Goal: Check status: Check status

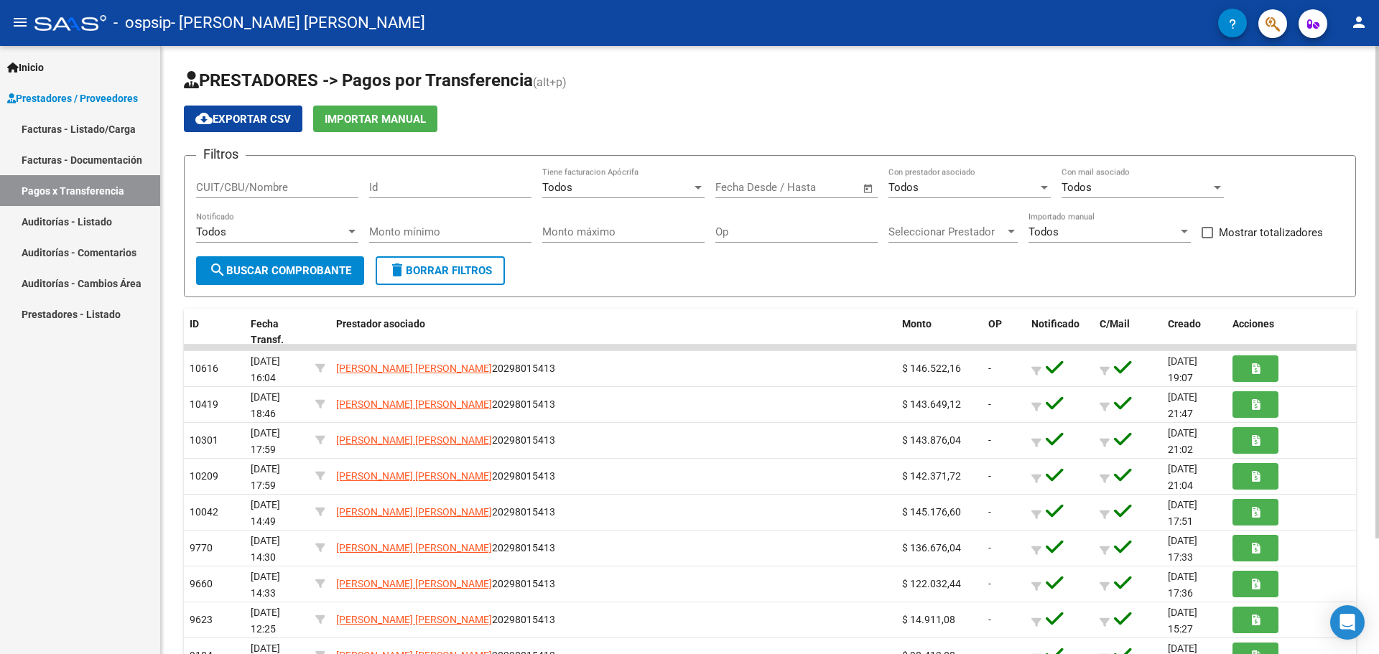
click at [869, 185] on span "Open calendar" at bounding box center [868, 188] width 34 height 34
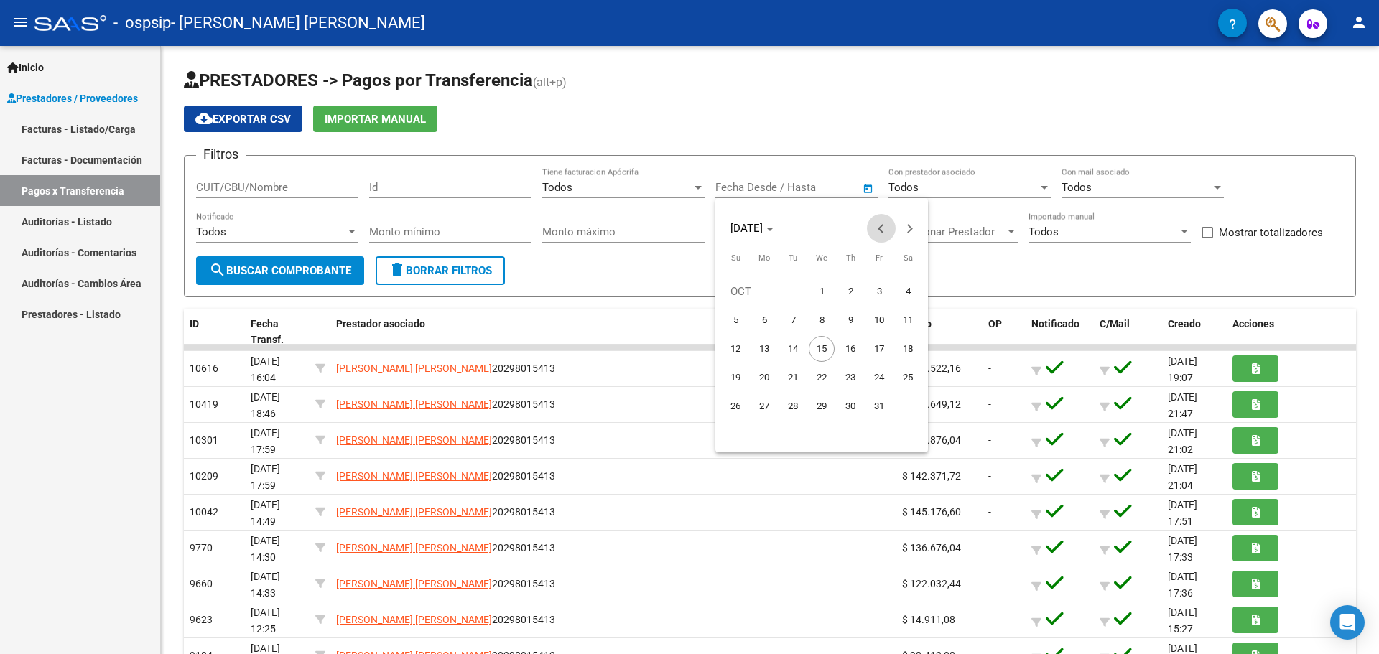
click at [880, 223] on span "Previous month" at bounding box center [881, 228] width 29 height 29
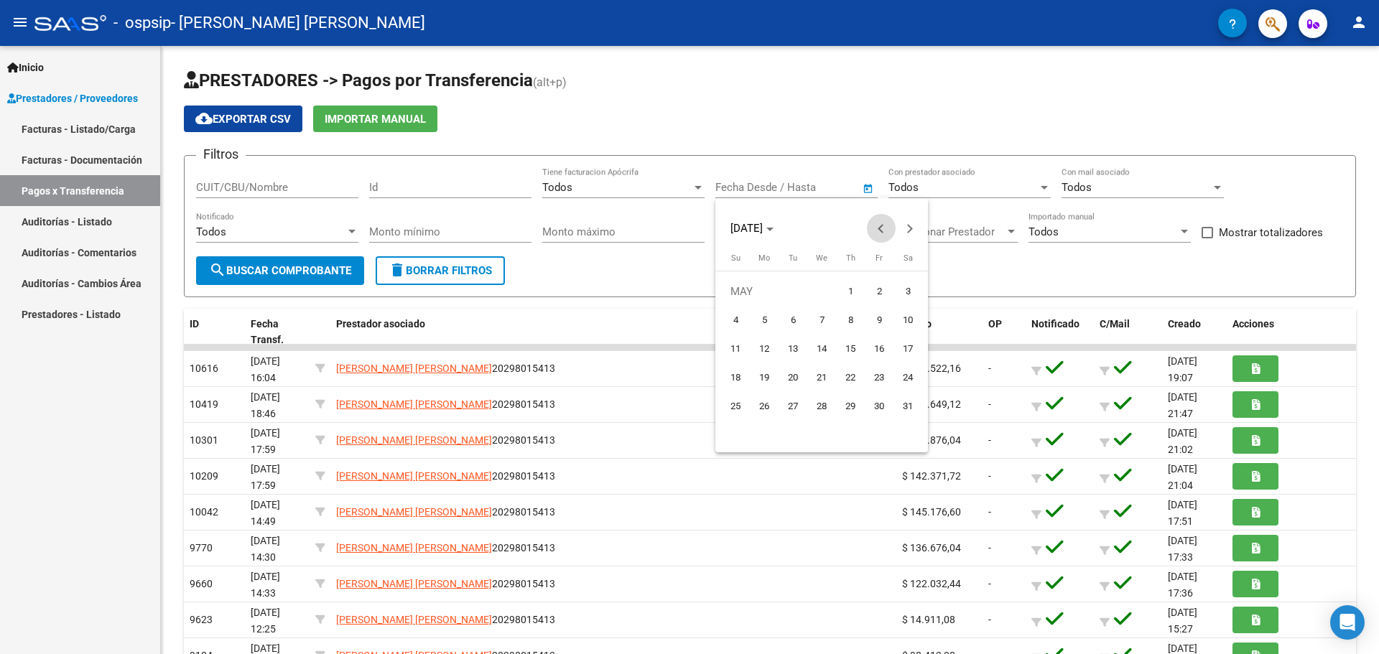
click at [880, 223] on span "Previous month" at bounding box center [881, 228] width 29 height 29
click at [903, 293] on span "1" at bounding box center [908, 292] width 26 height 26
type input "[DATE]"
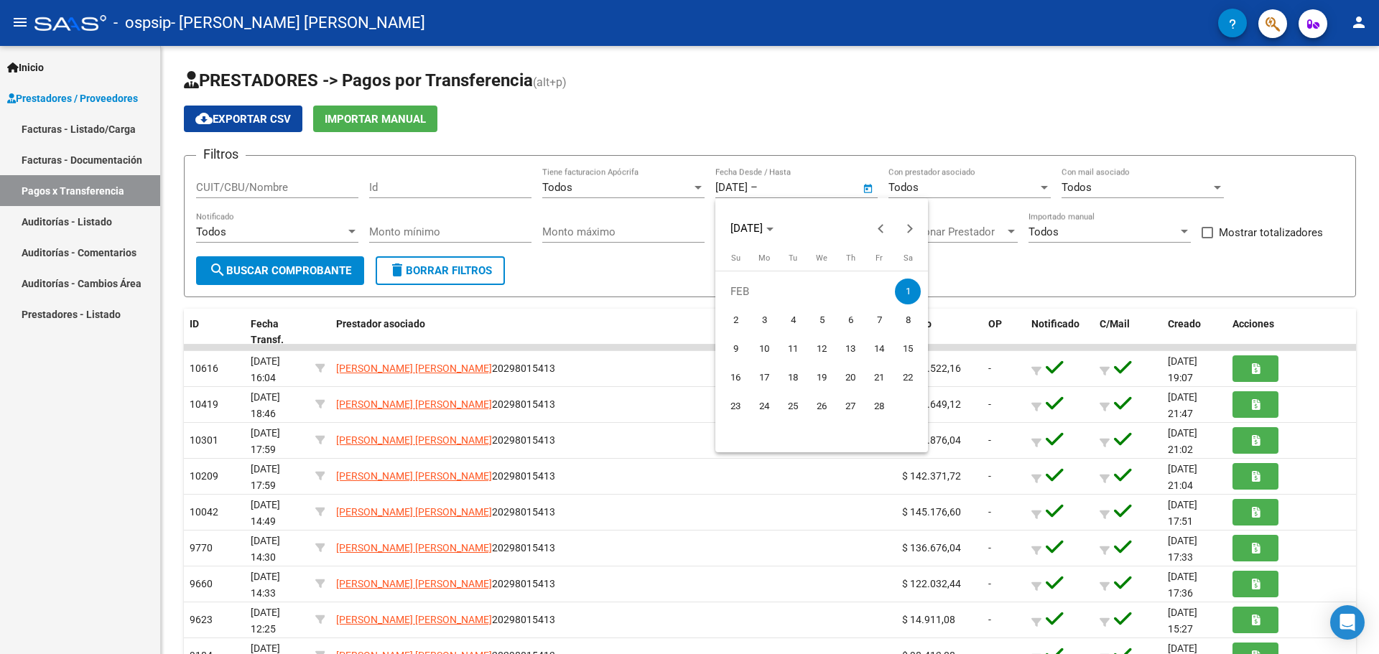
click at [289, 277] on div at bounding box center [689, 327] width 1379 height 654
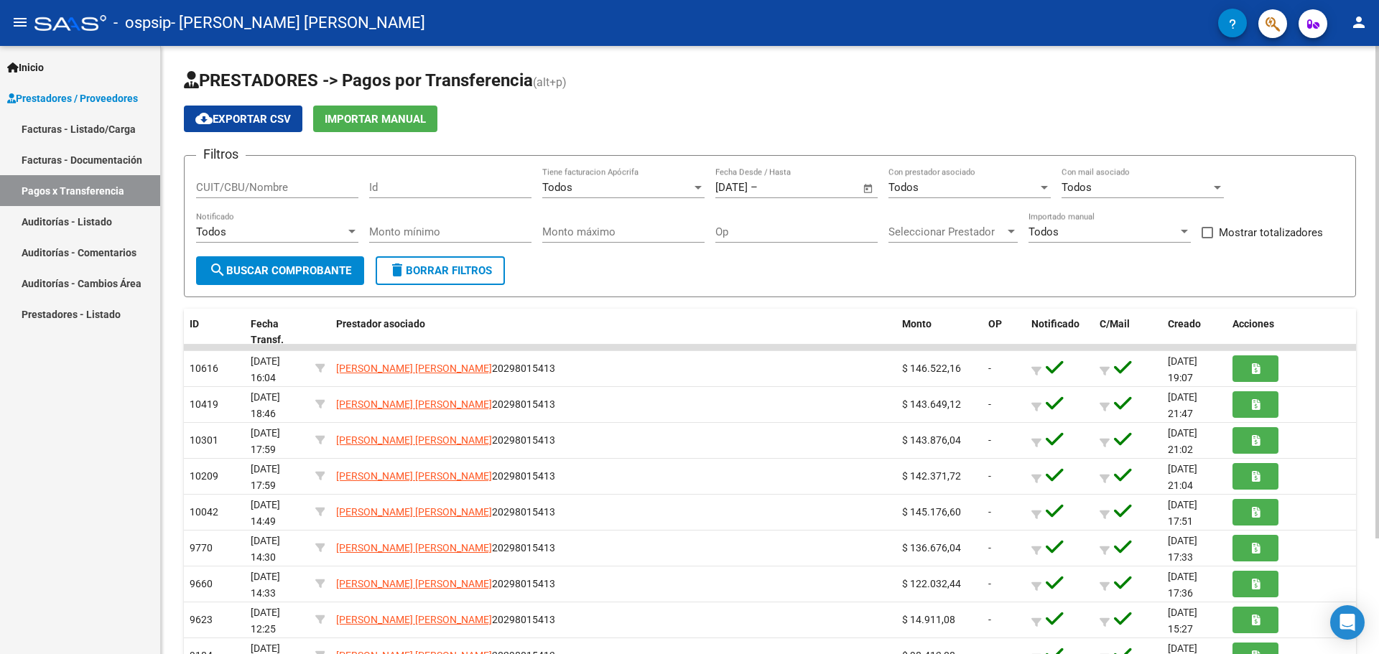
click at [294, 268] on span "search Buscar Comprobante" at bounding box center [280, 270] width 142 height 13
click at [1354, 25] on mat-icon "person" at bounding box center [1358, 22] width 17 height 17
click at [1316, 95] on button "exit_to_app Salir" at bounding box center [1330, 95] width 88 height 34
